Goal: Information Seeking & Learning: Learn about a topic

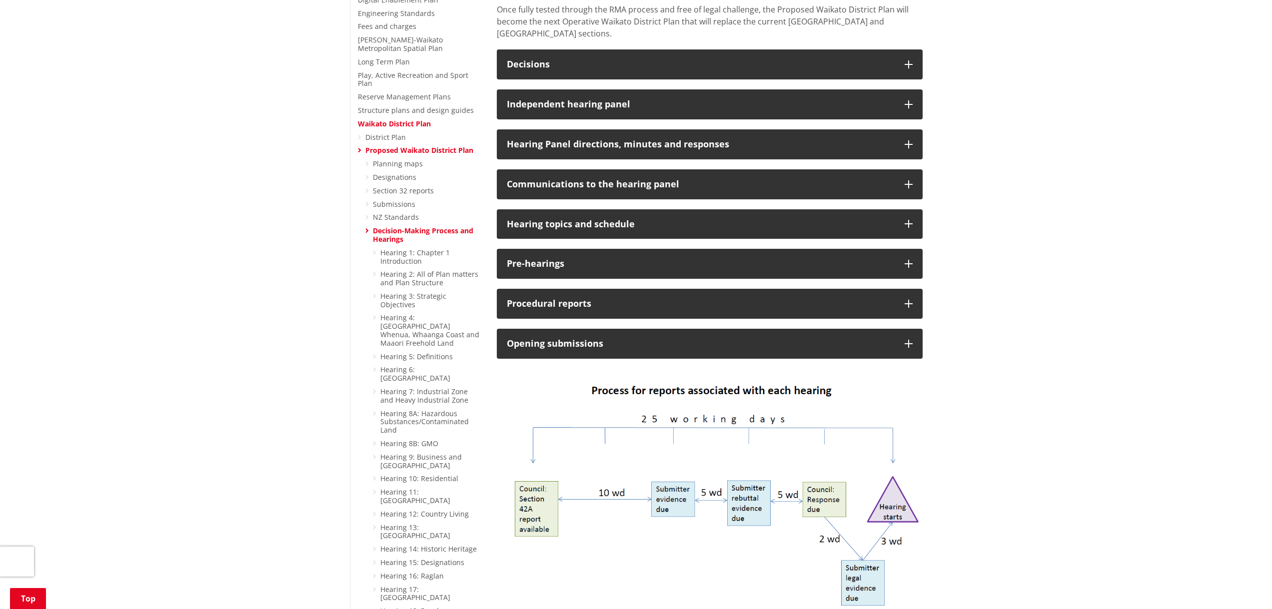
scroll to position [300, 0]
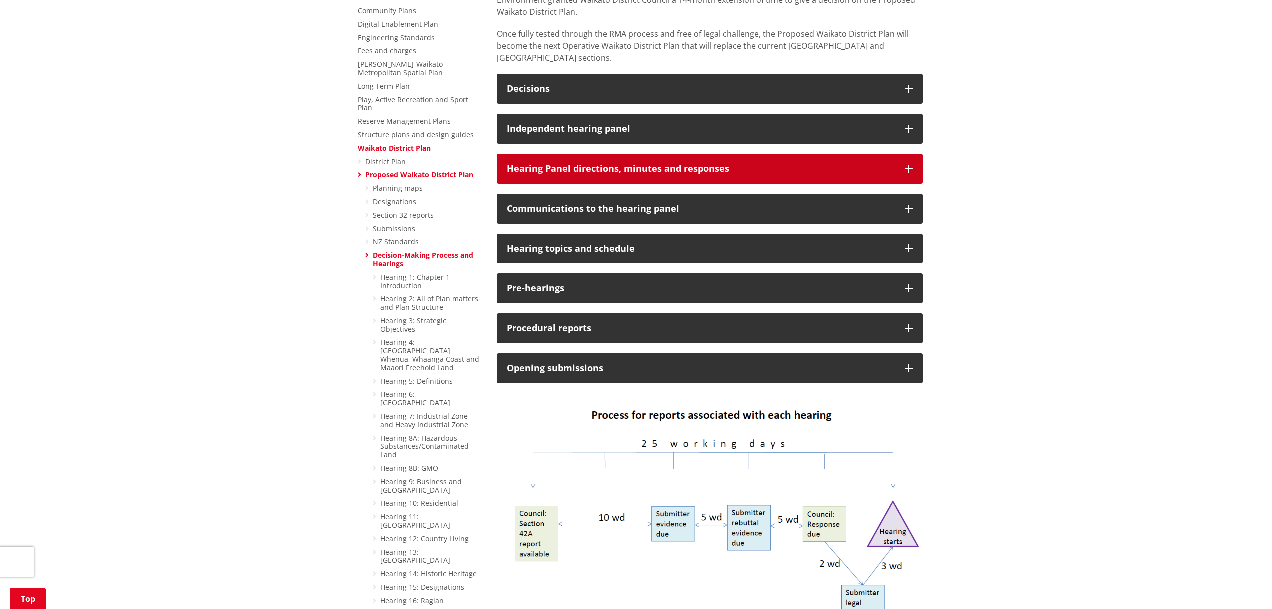
click at [909, 165] on icon "button" at bounding box center [909, 169] width 8 height 8
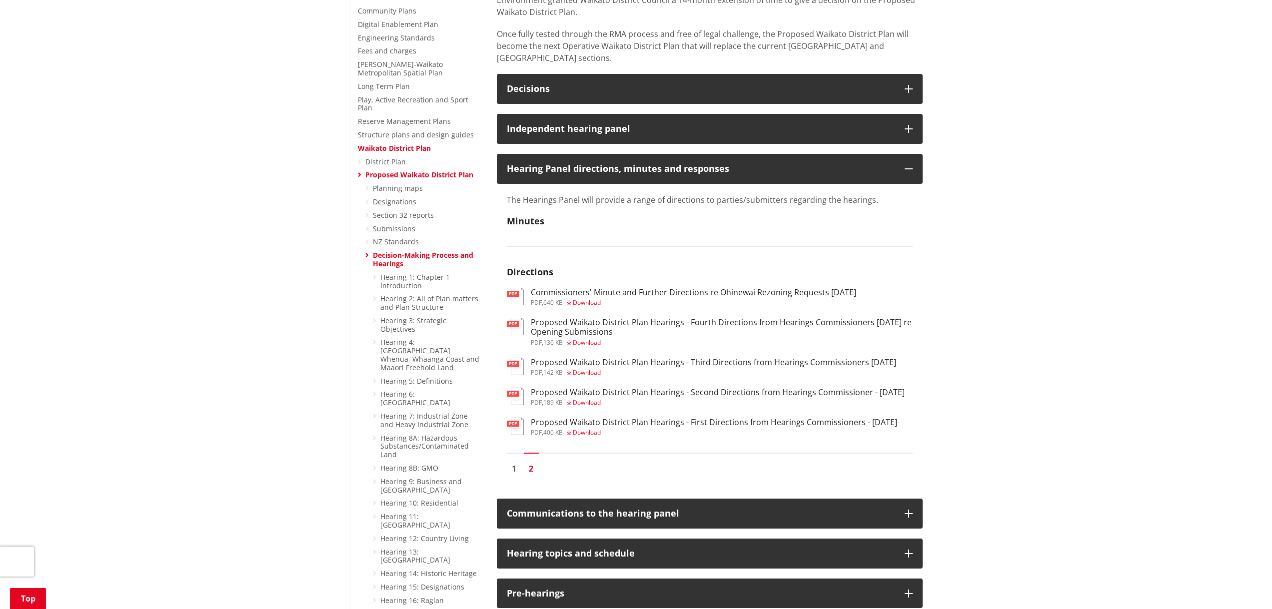
click at [656, 388] on h3 "Proposed Waikato District Plan Hearings - Second Directions from Hearings Commi…" at bounding box center [718, 392] width 374 height 9
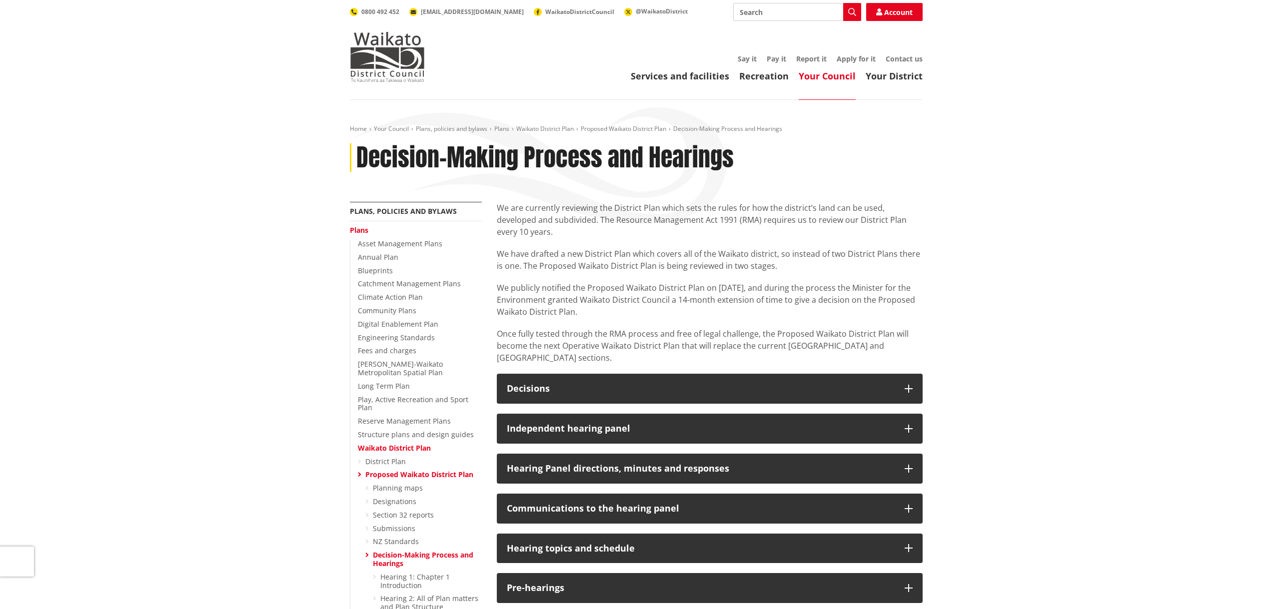
scroll to position [300, 0]
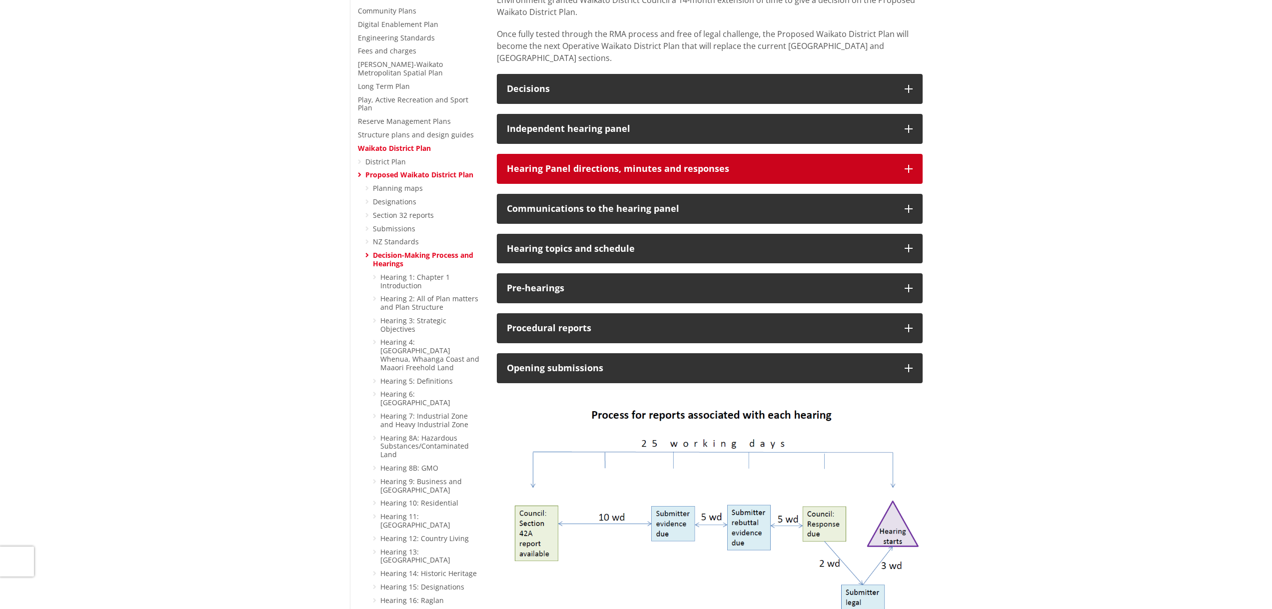
click at [911, 154] on button "Hearing Panel directions, minutes and responses" at bounding box center [710, 169] width 426 height 30
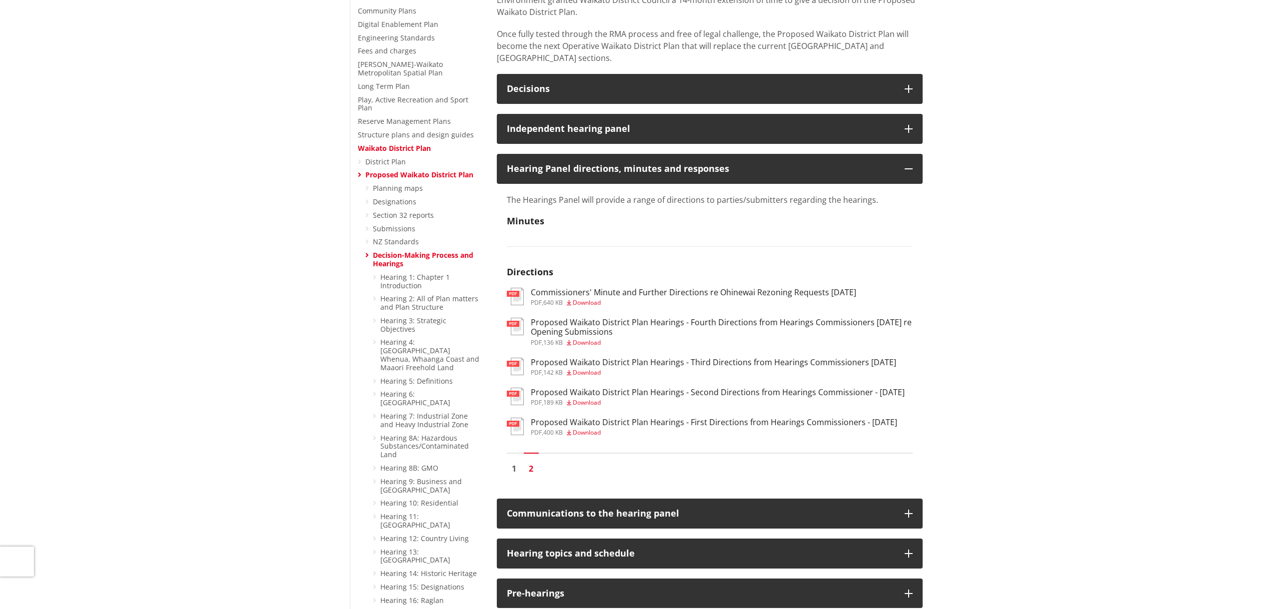
click at [589, 358] on h3 "Proposed Waikato District Plan Hearings - Third Directions from Hearings Commis…" at bounding box center [713, 362] width 365 height 9
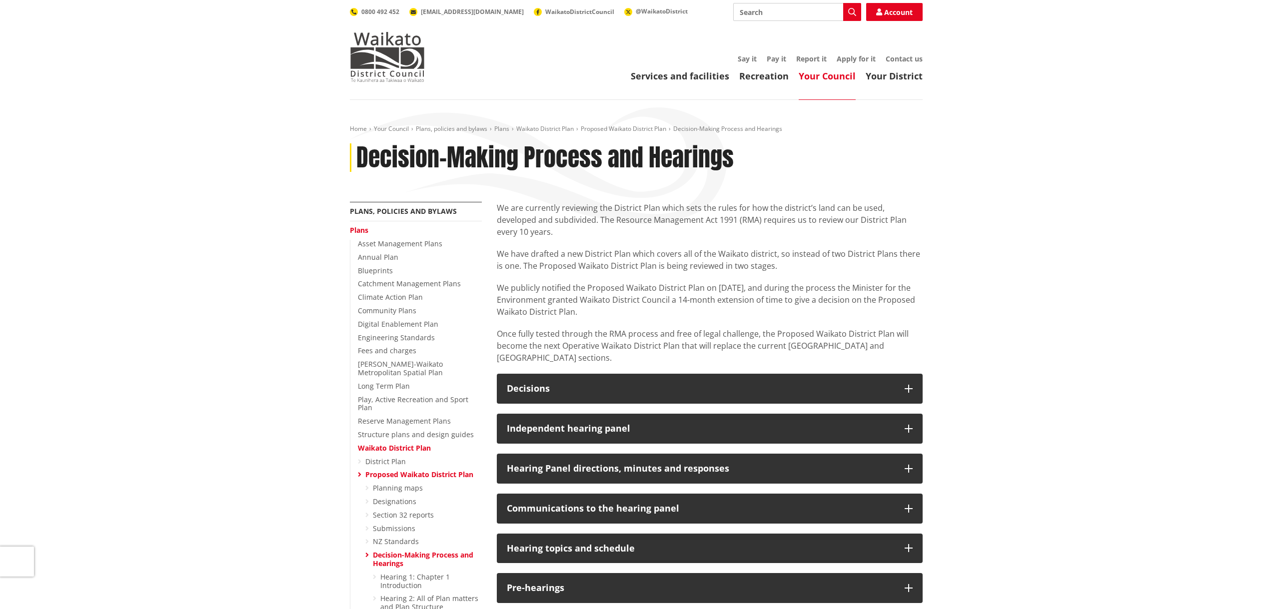
scroll to position [300, 0]
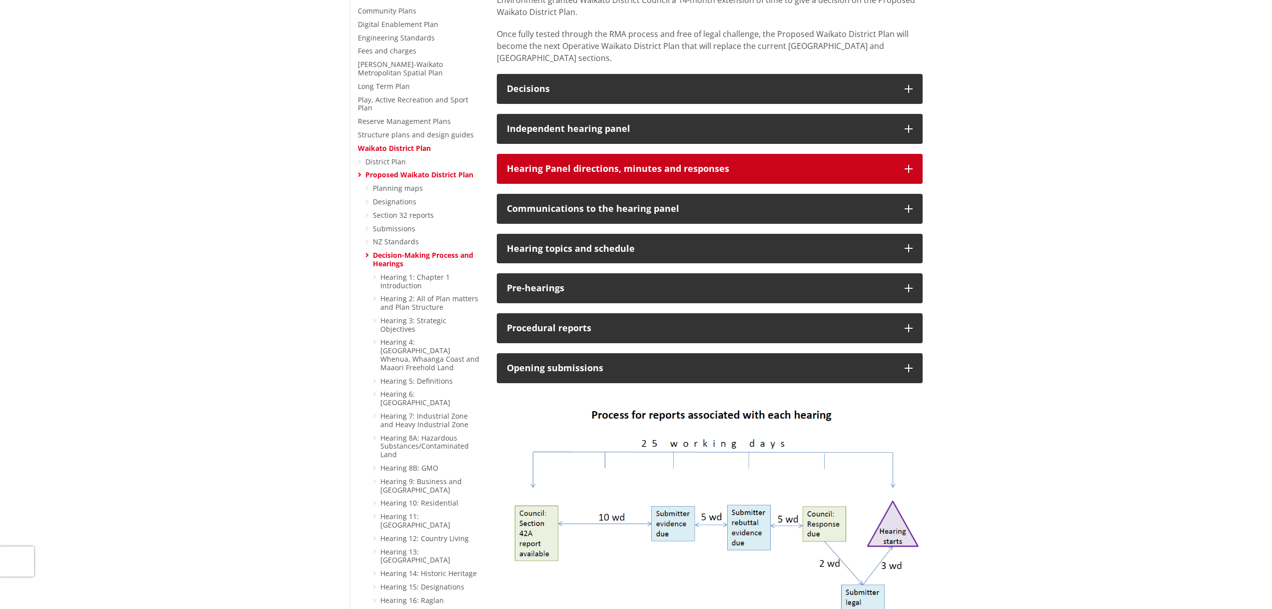
click at [907, 165] on icon "button" at bounding box center [909, 169] width 8 height 8
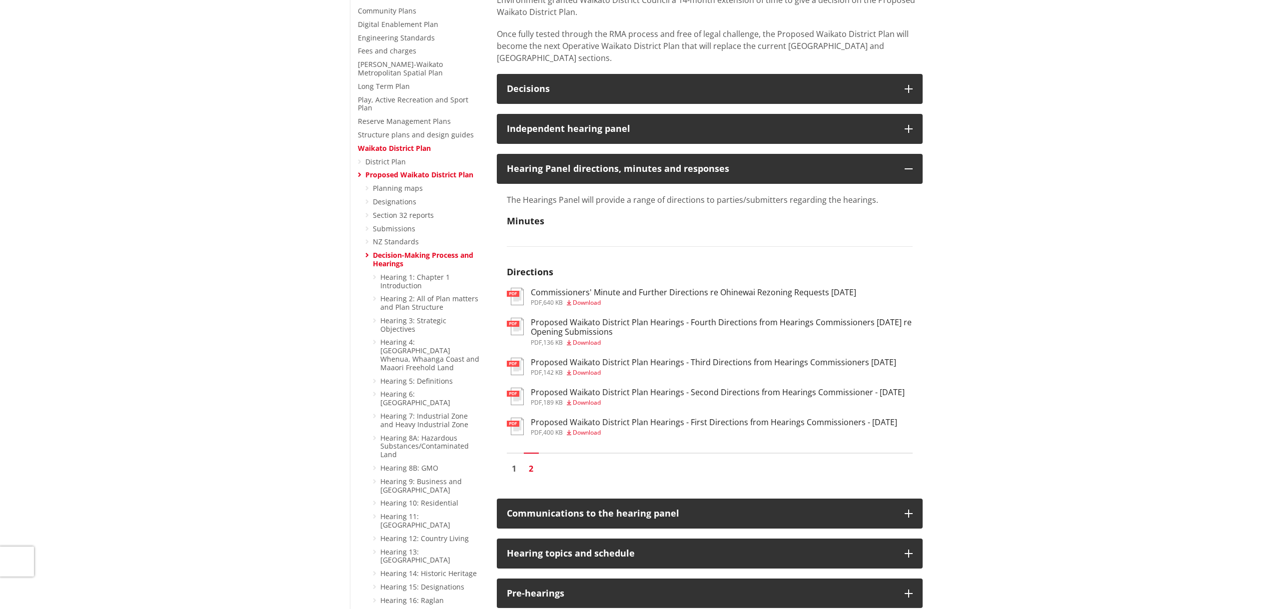
click at [740, 318] on h3 "Proposed Waikato District Plan Hearings - Fourth Directions from Hearings Commi…" at bounding box center [722, 327] width 382 height 19
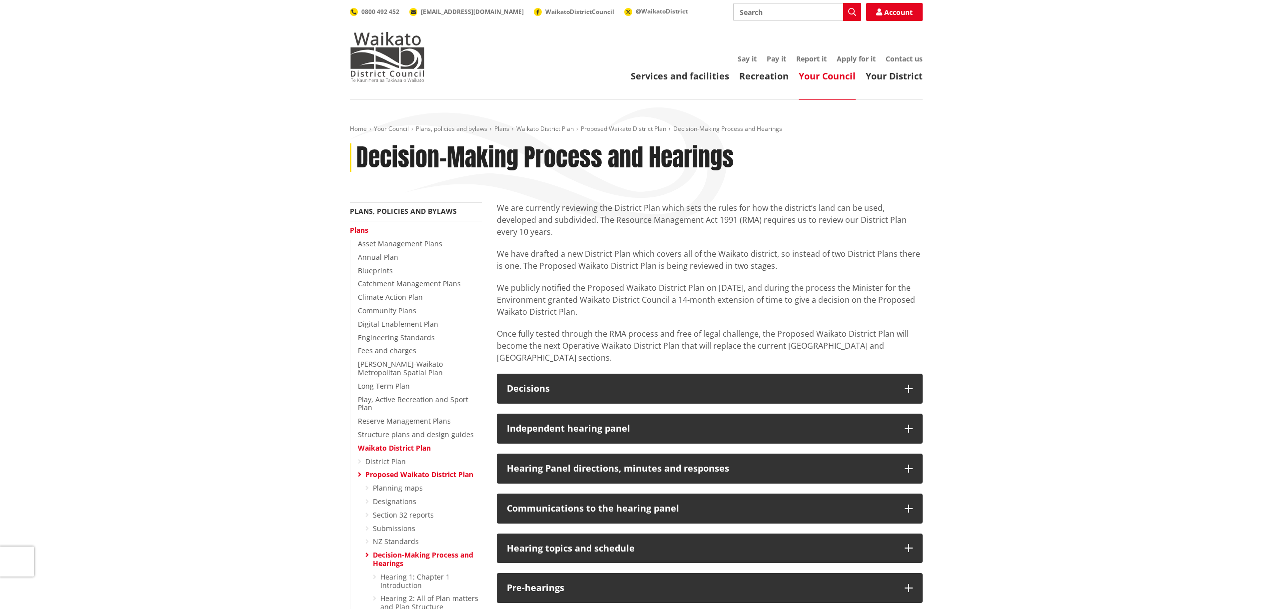
scroll to position [300, 0]
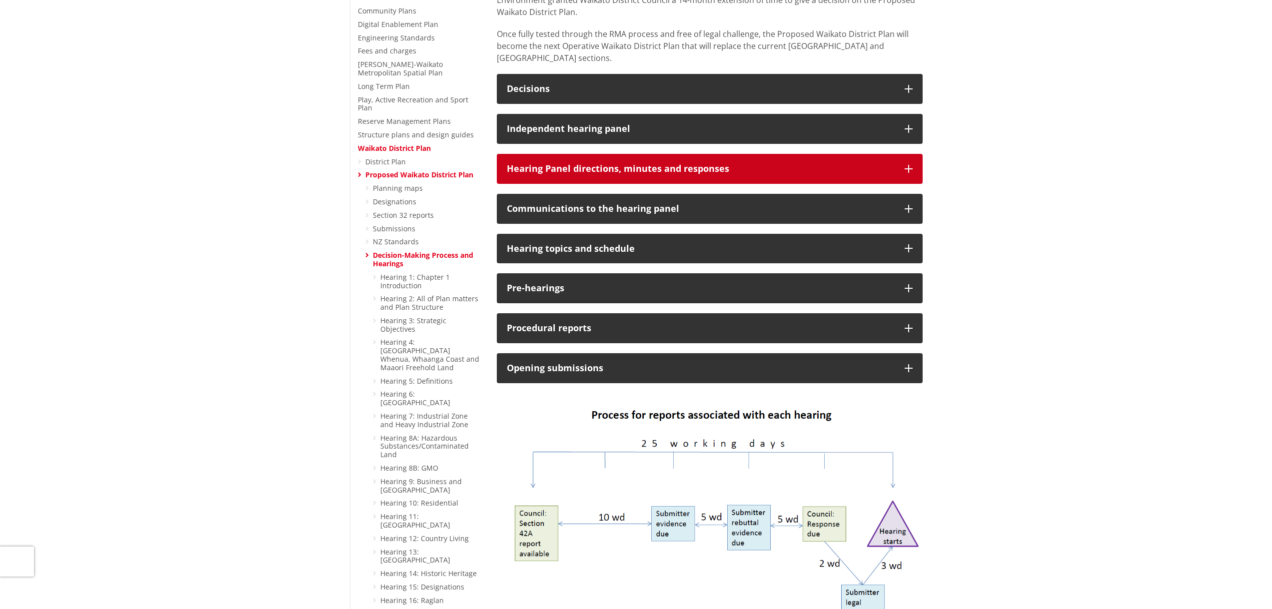
click at [912, 154] on button "Hearing Panel directions, minutes and responses" at bounding box center [710, 169] width 426 height 30
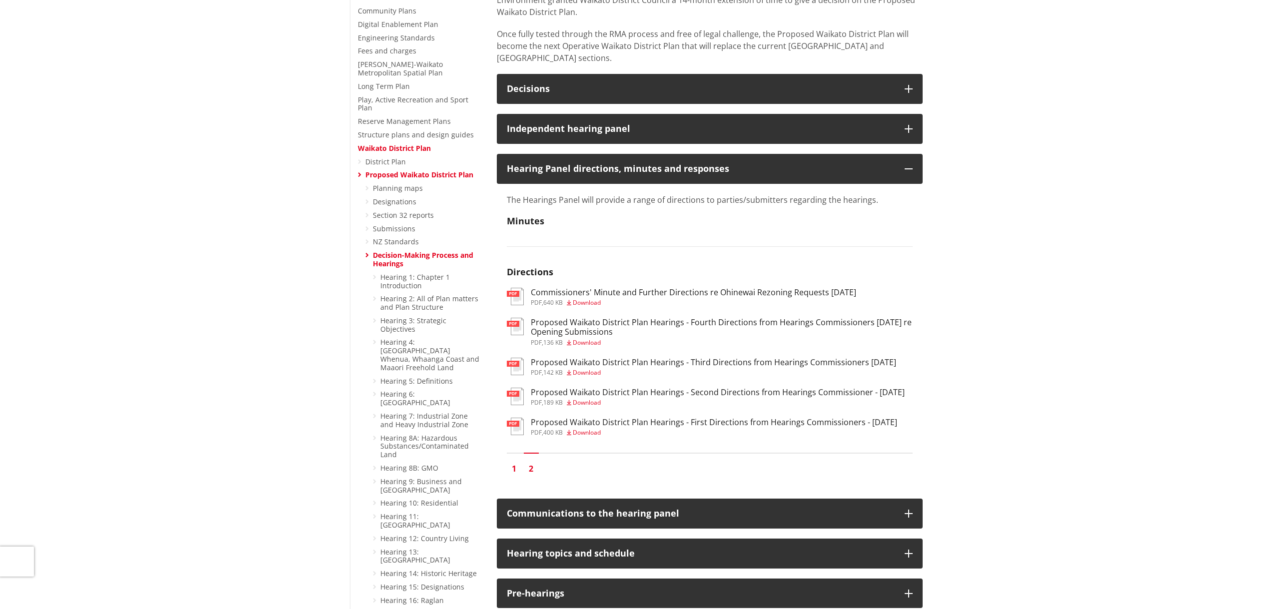
click at [516, 474] on link "1" at bounding box center [514, 468] width 15 height 15
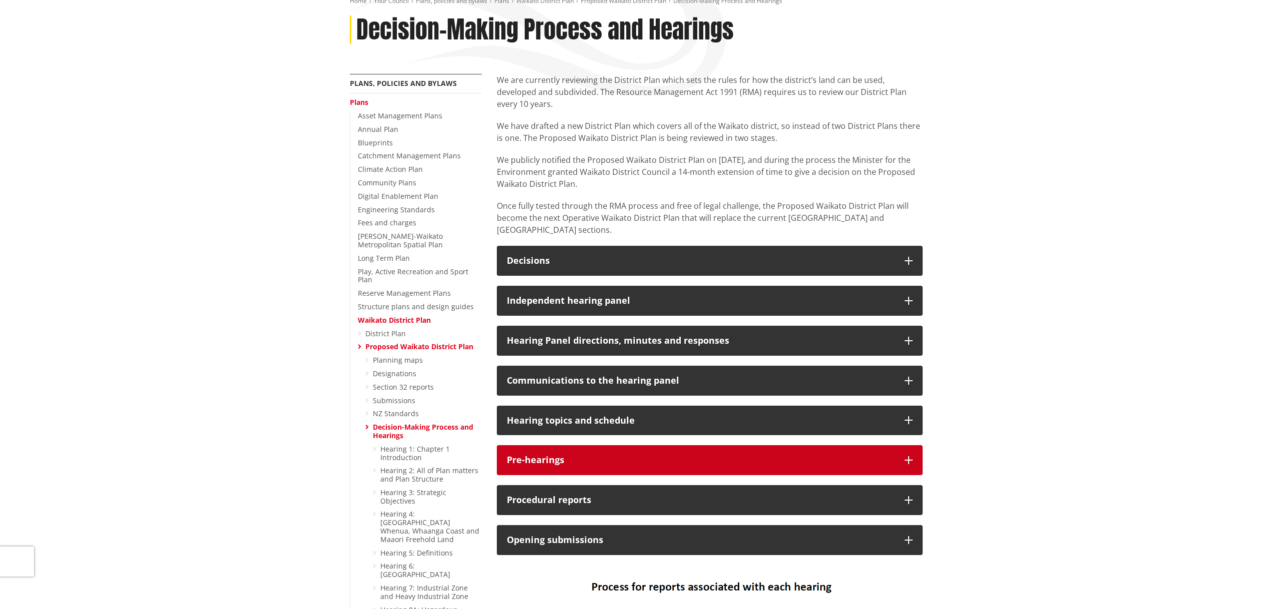
scroll to position [150, 0]
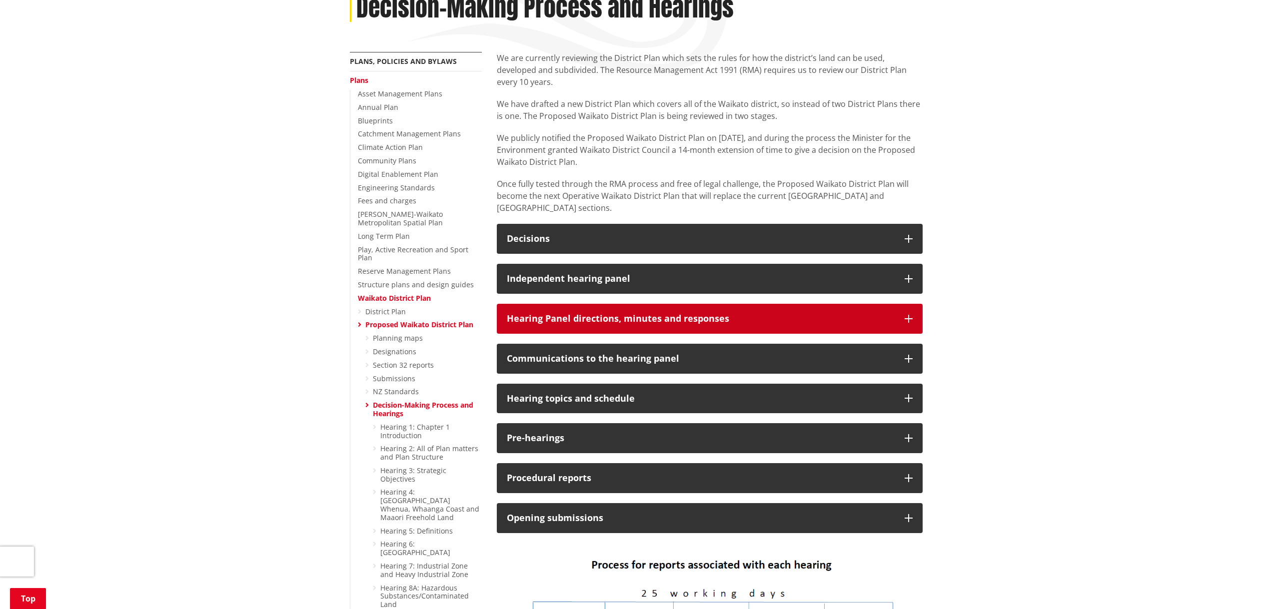
click at [907, 315] on icon "button" at bounding box center [909, 319] width 8 height 8
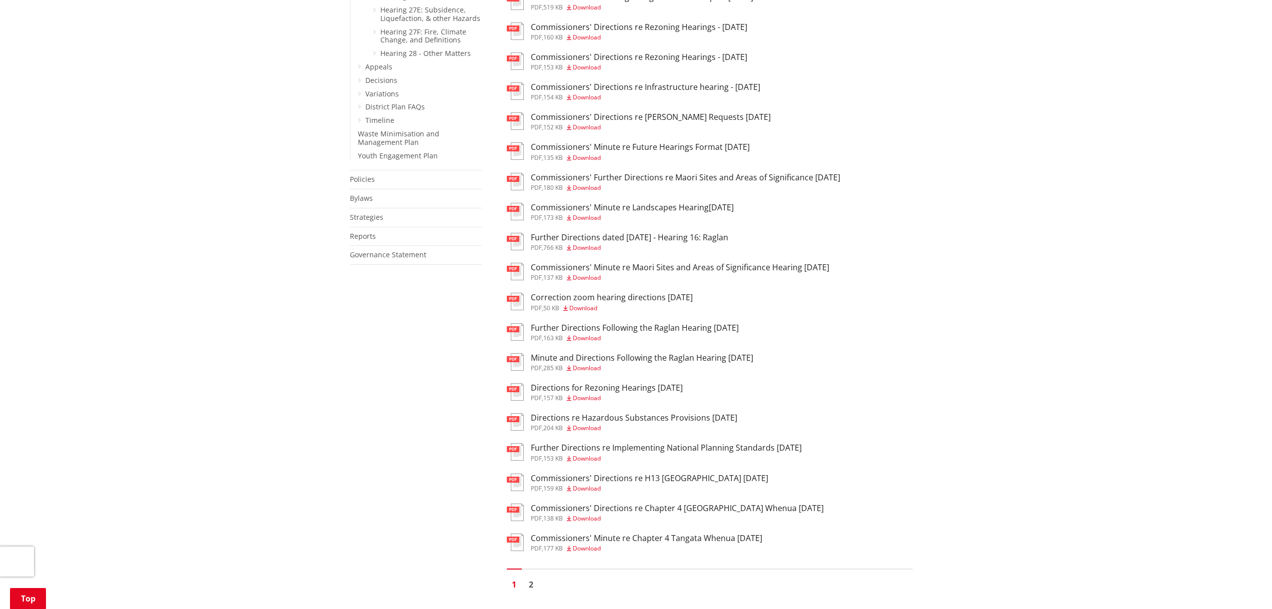
scroll to position [1150, 0]
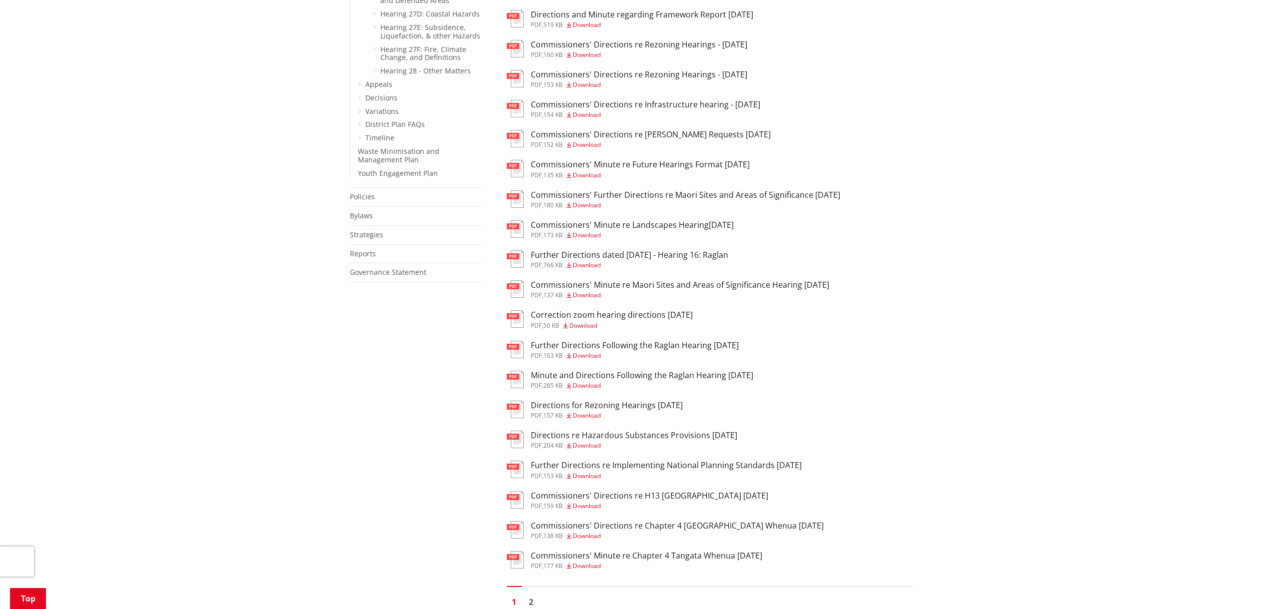
click at [637, 401] on h3 "Directions for Rezoning Hearings [DATE]" at bounding box center [607, 405] width 152 height 9
